Goal: Transaction & Acquisition: Purchase product/service

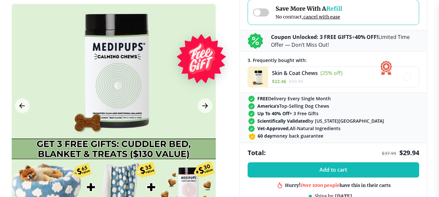
scroll to position [260, 0]
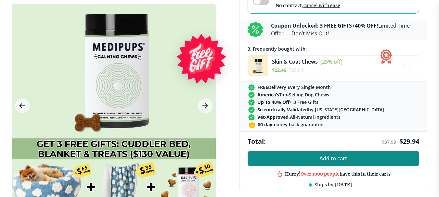
click at [331, 158] on span "Add to cart" at bounding box center [334, 159] width 28 height 6
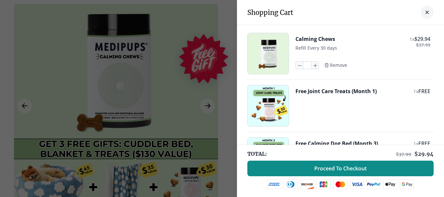
click at [344, 171] on span "Proceed To Checkout" at bounding box center [341, 169] width 52 height 7
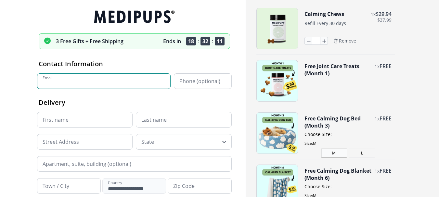
click at [70, 82] on input "Email" at bounding box center [104, 82] width 134 height 16
type input "**********"
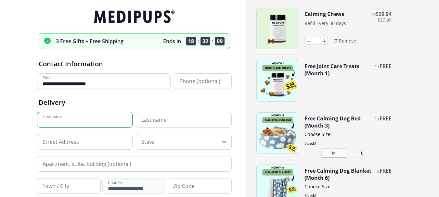
click at [83, 119] on input "First name" at bounding box center [85, 120] width 96 height 16
type input "******"
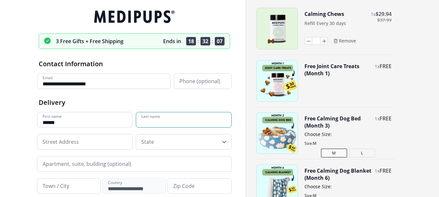
click at [164, 116] on input "Last name" at bounding box center [184, 120] width 96 height 16
type input "**********"
click at [84, 145] on input at bounding box center [85, 142] width 96 height 16
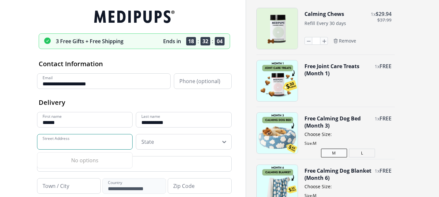
type input "**********"
type input "*****"
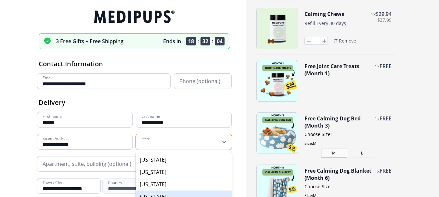
scroll to position [55, 0]
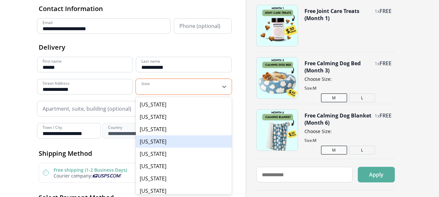
click at [160, 95] on div "55 results available. Use Up and Down to choose options, press Enter to select …" at bounding box center [184, 87] width 96 height 16
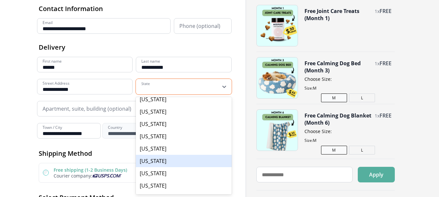
scroll to position [325, 0]
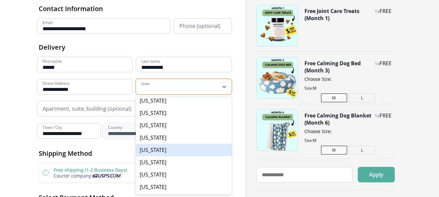
click at [164, 152] on div "[US_STATE]" at bounding box center [184, 150] width 96 height 12
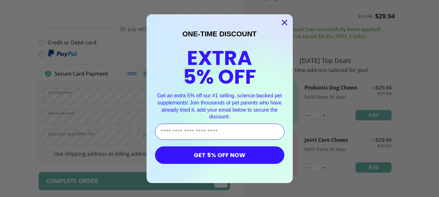
scroll to position [198, 0]
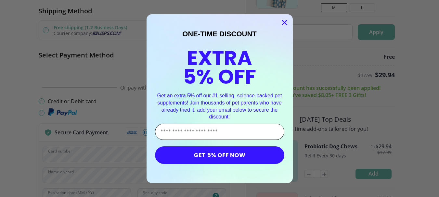
click at [230, 127] on input "Enter Your Email Address" at bounding box center [219, 132] width 129 height 16
type input "**********"
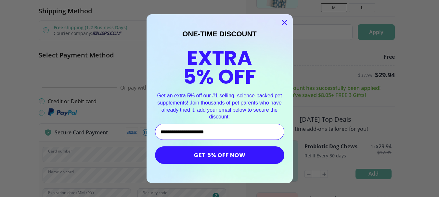
click at [212, 159] on button "GET 5% OFF NOW" at bounding box center [219, 156] width 129 height 18
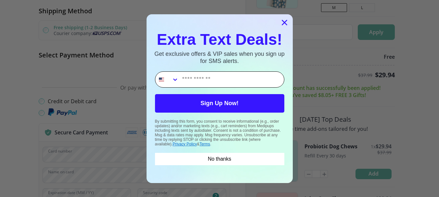
click at [238, 83] on input "Phone Number" at bounding box center [231, 80] width 105 height 16
click at [223, 80] on input "Phone Number" at bounding box center [231, 80] width 105 height 16
type input "*"
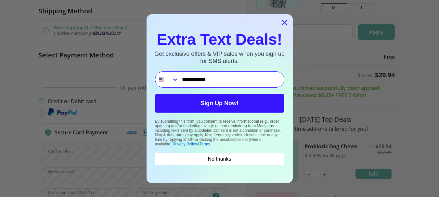
type input "**********"
click at [235, 105] on button "Sign Up Now!" at bounding box center [219, 103] width 129 height 19
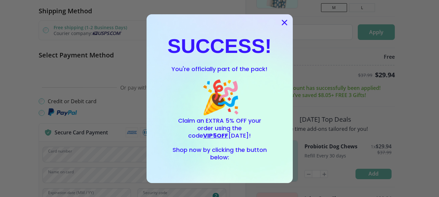
click at [284, 23] on icon "Close dialog" at bounding box center [284, 22] width 5 height 5
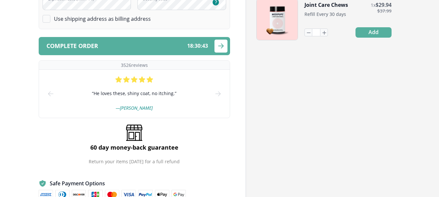
scroll to position [361, 0]
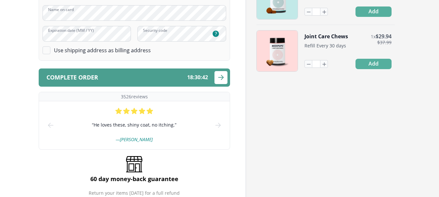
click at [79, 75] on span "Complete order" at bounding box center [73, 77] width 52 height 6
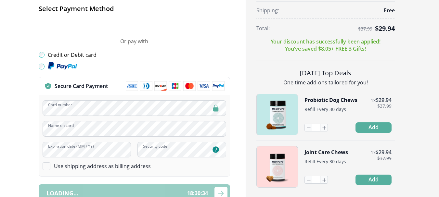
scroll to position [198, 0]
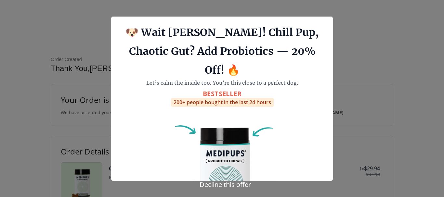
click at [390, 54] on div at bounding box center [222, 98] width 444 height 197
click at [0, 145] on div at bounding box center [222, 98] width 444 height 197
click at [288, 89] on div "BestSeller 200+ people bought in the last 24 hours Total: $ 29.94 $ 22.46 Upgra…" at bounding box center [222, 181] width 186 height 184
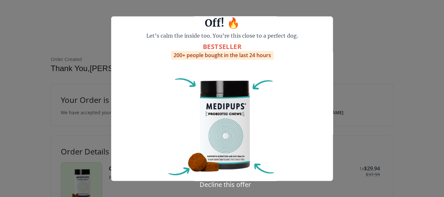
scroll to position [80, 0]
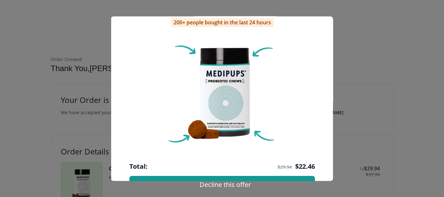
click at [62, 144] on div at bounding box center [222, 98] width 444 height 197
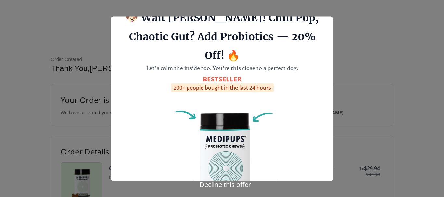
scroll to position [0, 0]
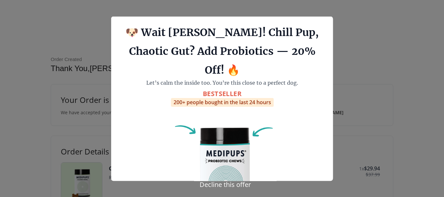
click at [79, 17] on div at bounding box center [222, 98] width 444 height 197
